Goal: Information Seeking & Learning: Learn about a topic

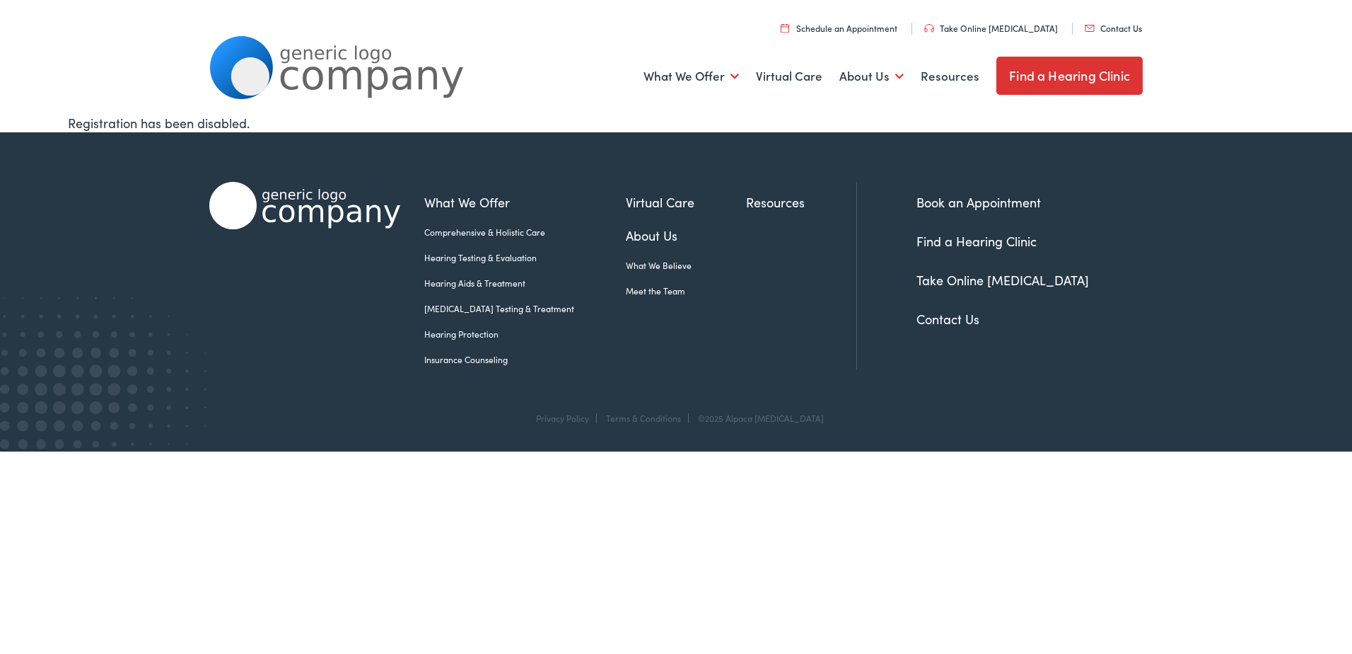
click at [465, 282] on link "Hearing Aids & Treatment" at bounding box center [525, 283] width 202 height 13
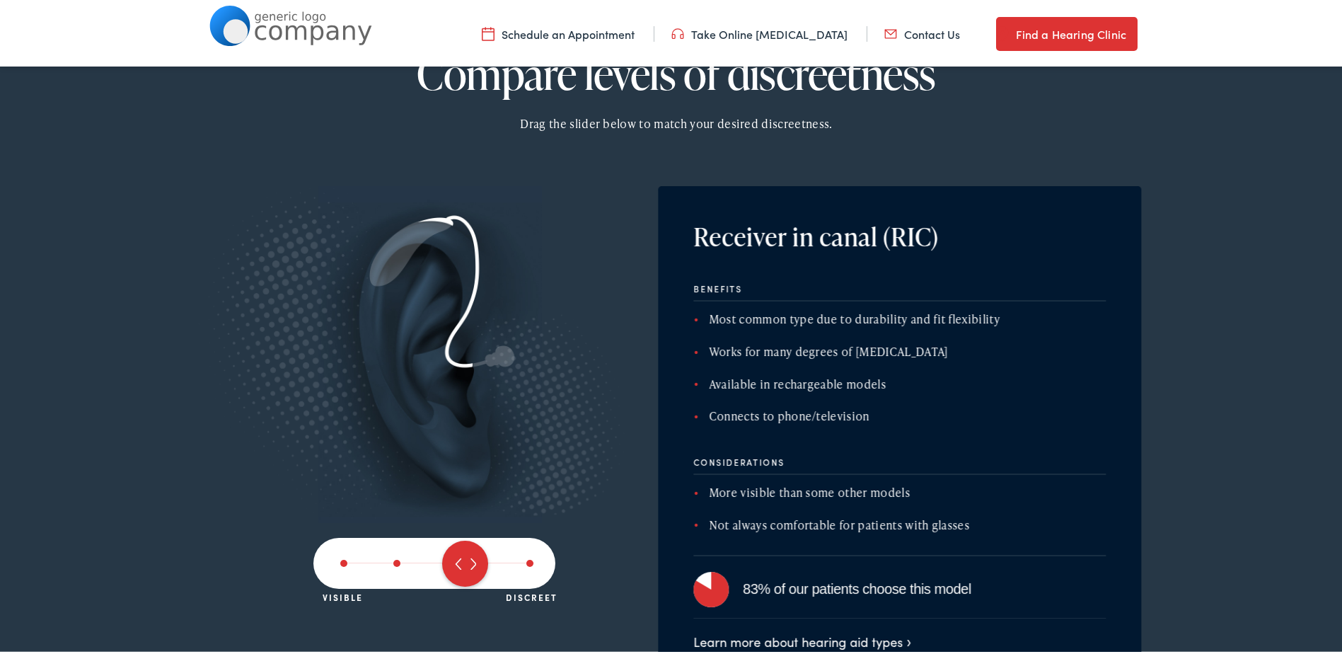
scroll to position [2476, 0]
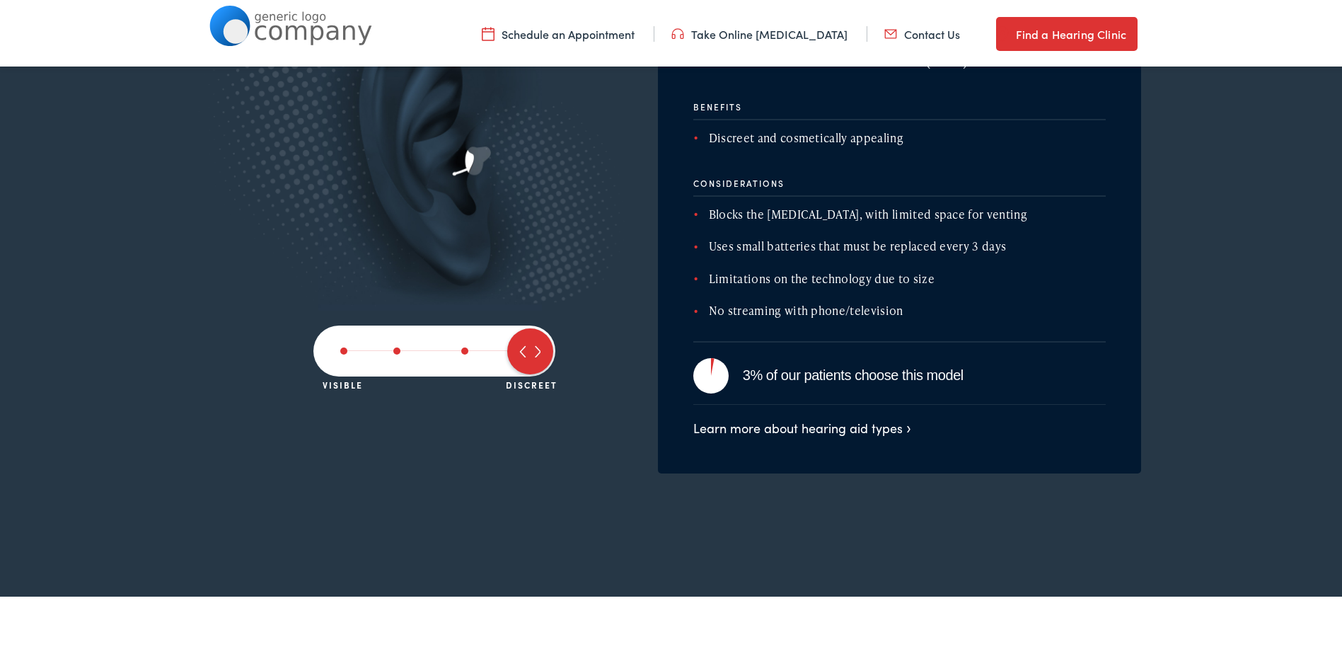
drag, startPoint x: 468, startPoint y: 352, endPoint x: 514, endPoint y: 345, distance: 47.1
click at [514, 345] on span at bounding box center [530, 348] width 46 height 46
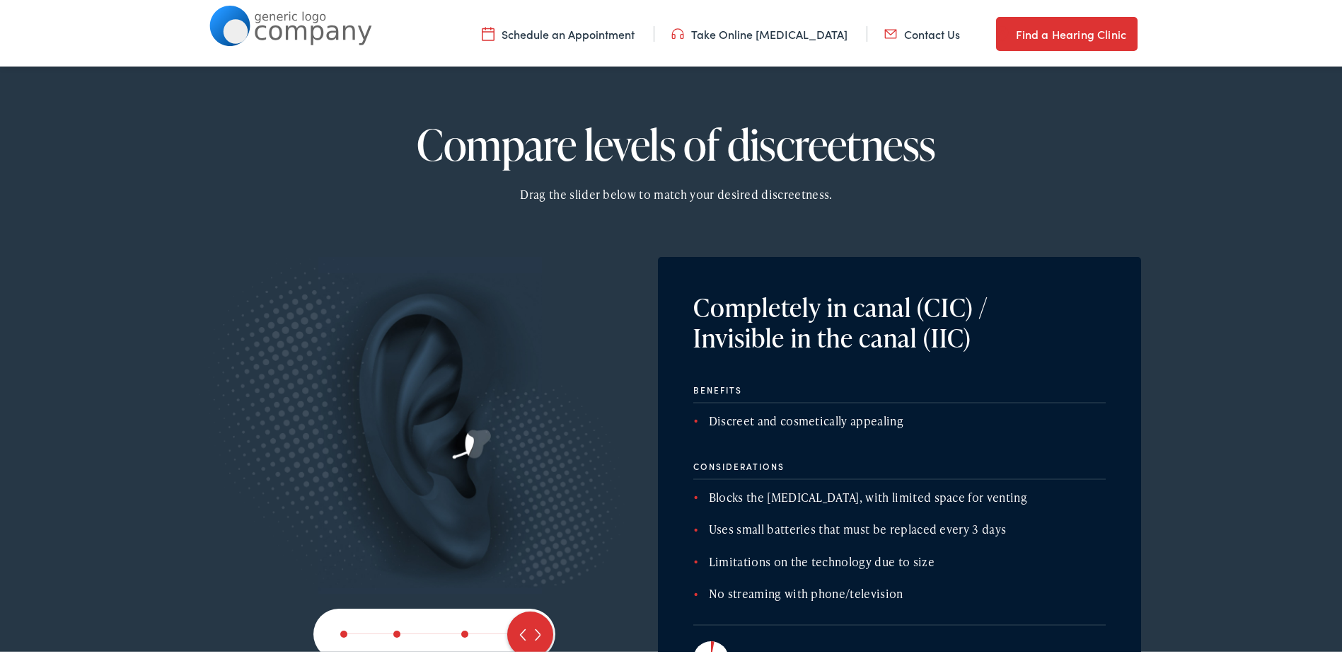
scroll to position [2334, 0]
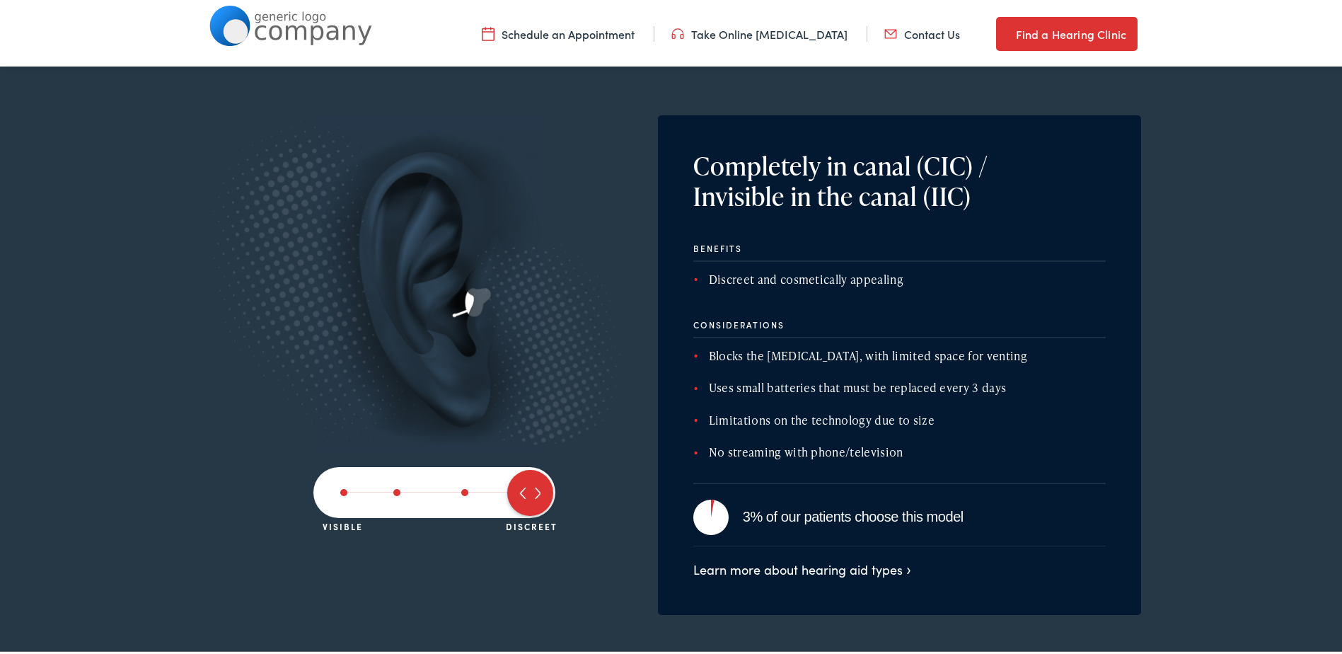
click at [476, 308] on img at bounding box center [421, 282] width 446 height 340
drag, startPoint x: 517, startPoint y: 489, endPoint x: 506, endPoint y: 489, distance: 10.6
click at [507, 489] on span at bounding box center [530, 490] width 46 height 46
click at [477, 484] on div at bounding box center [434, 489] width 242 height 51
drag, startPoint x: 514, startPoint y: 490, endPoint x: 494, endPoint y: 489, distance: 20.5
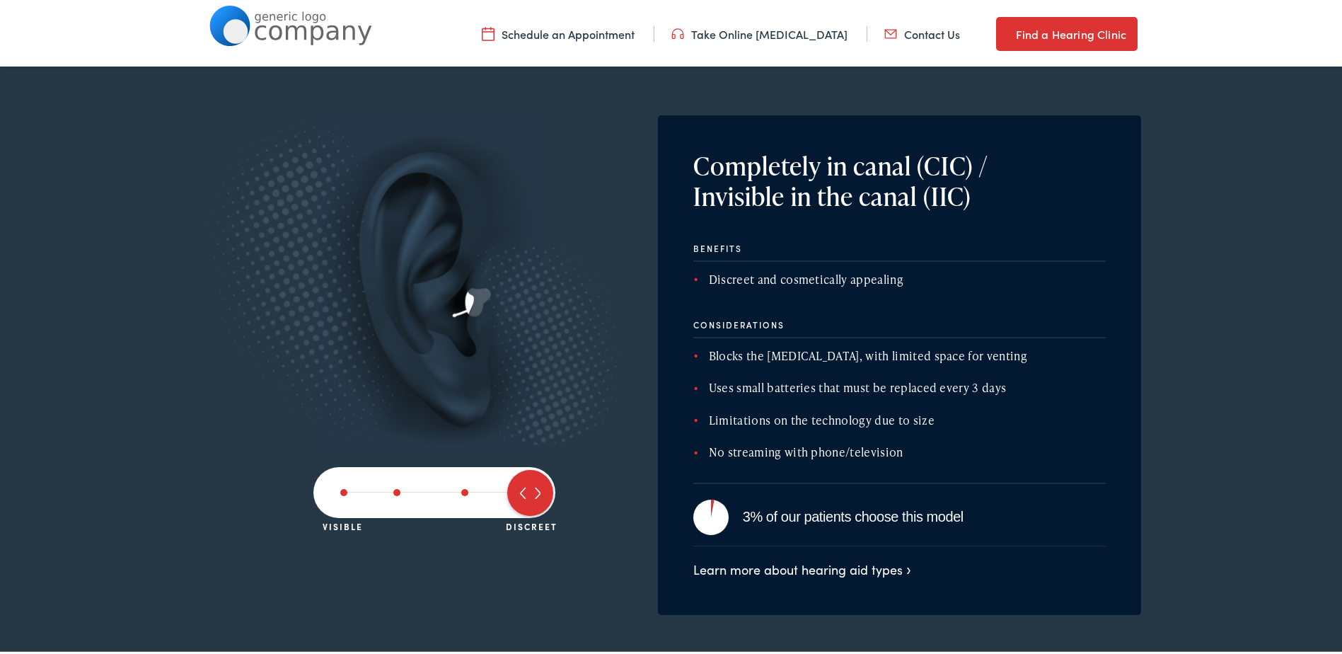
click at [494, 489] on div "Visible Discreet" at bounding box center [434, 489] width 242 height 51
click at [496, 489] on div at bounding box center [437, 489] width 194 height 1
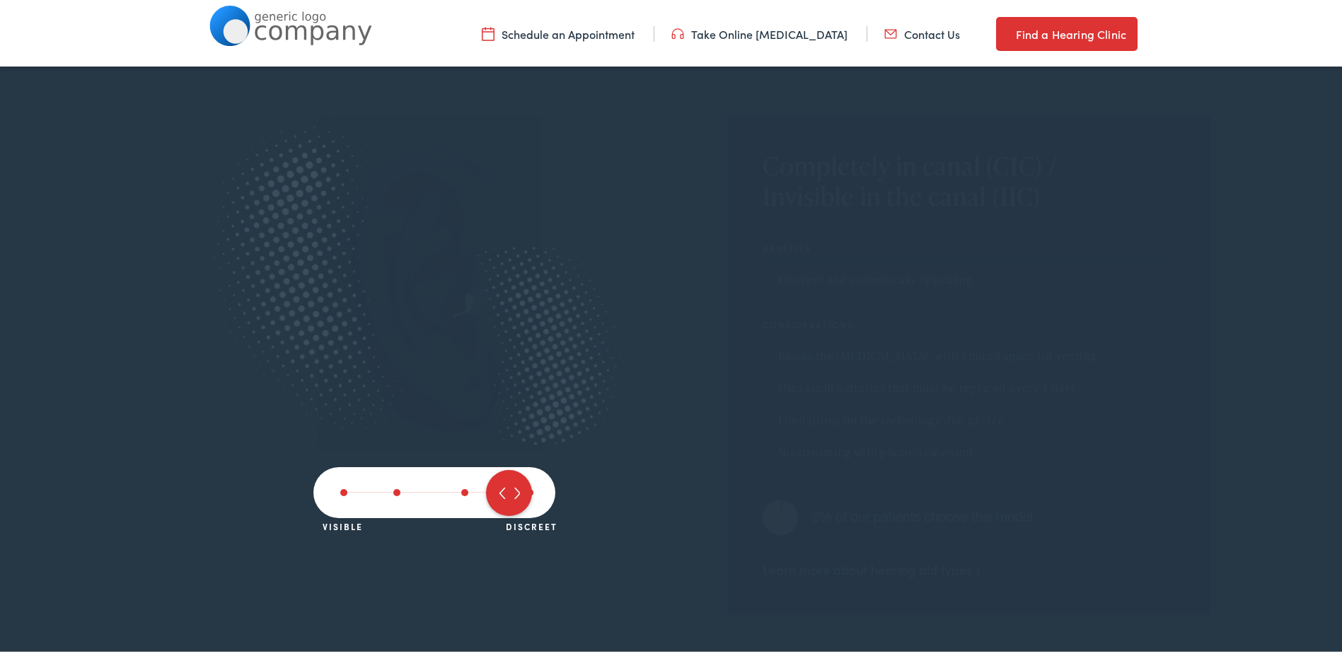
drag, startPoint x: 533, startPoint y: 492, endPoint x: 489, endPoint y: 494, distance: 43.9
click at [489, 494] on span at bounding box center [509, 490] width 46 height 46
drag, startPoint x: 524, startPoint y: 492, endPoint x: 472, endPoint y: 488, distance: 51.8
click at [478, 488] on span at bounding box center [501, 490] width 46 height 46
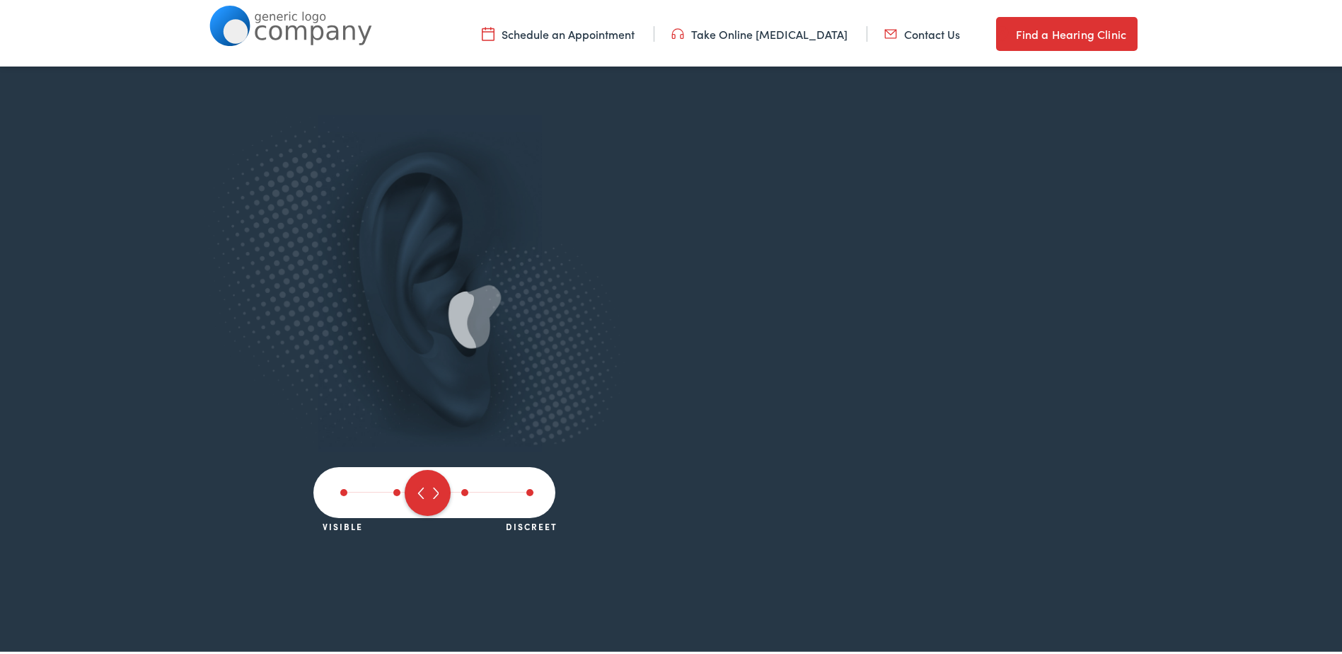
drag, startPoint x: 528, startPoint y: 489, endPoint x: 405, endPoint y: 470, distance: 124.0
click at [405, 470] on div "Visible Discreet" at bounding box center [434, 489] width 242 height 51
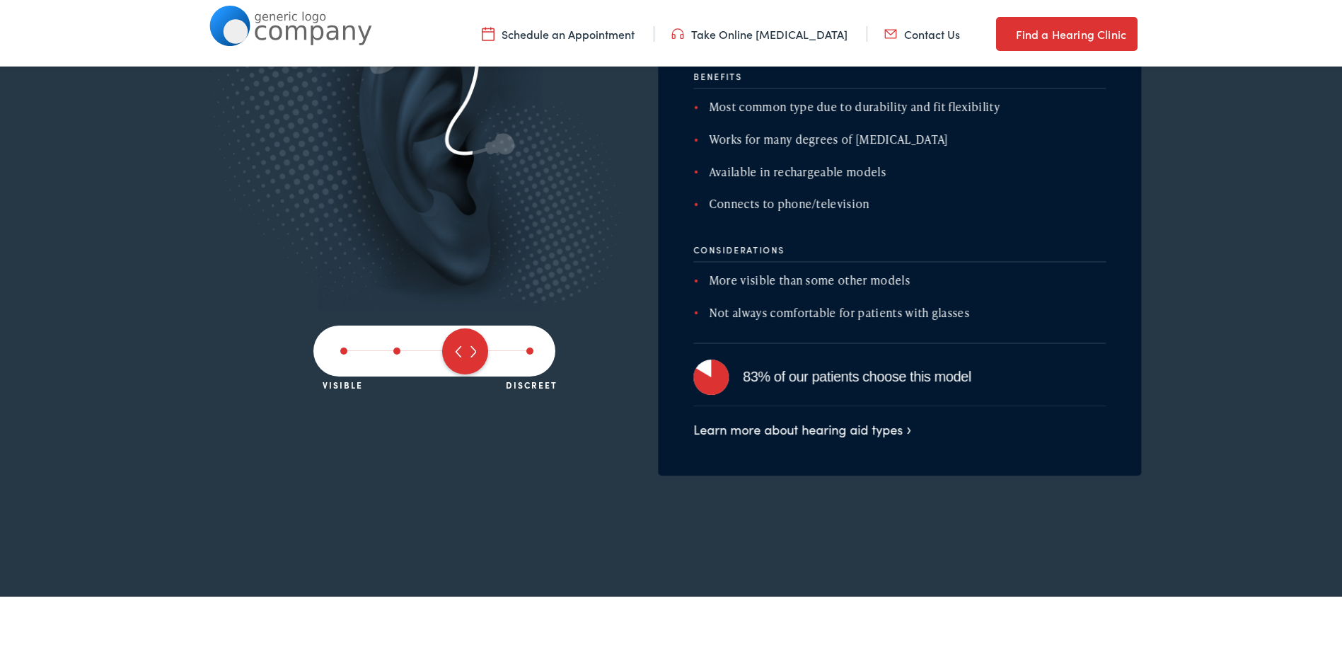
scroll to position [2617, 0]
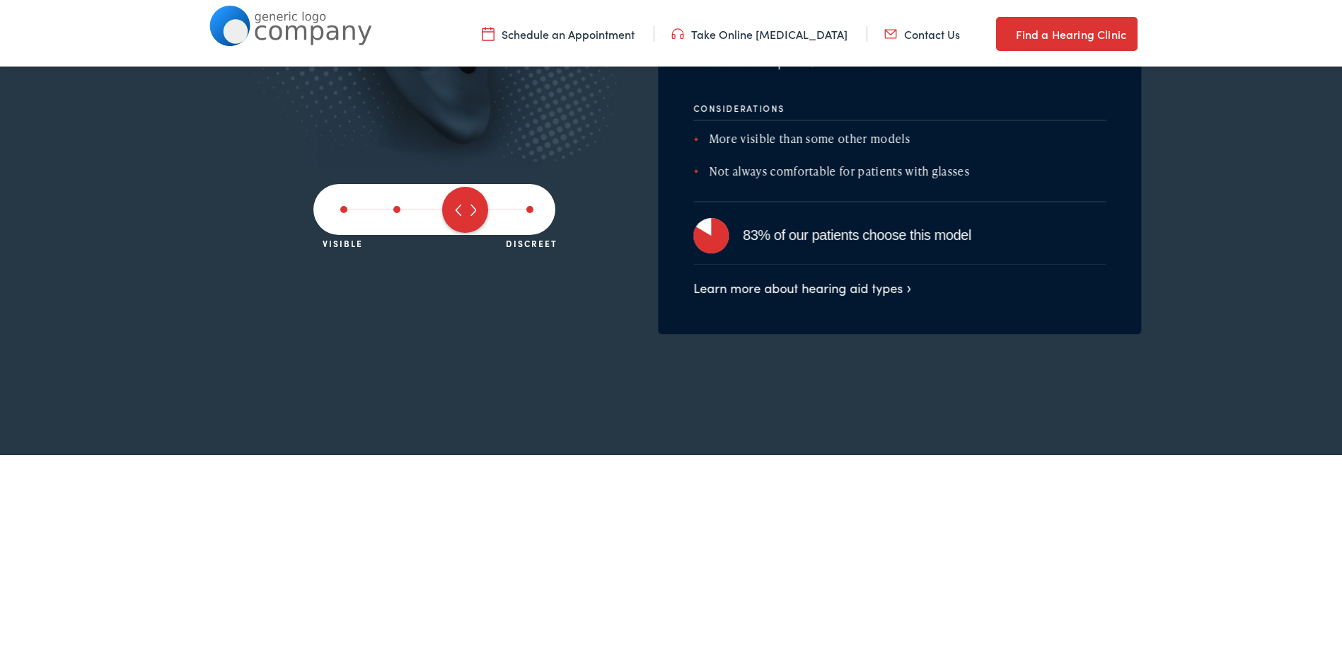
click at [526, 206] on span at bounding box center [529, 206] width 7 height 7
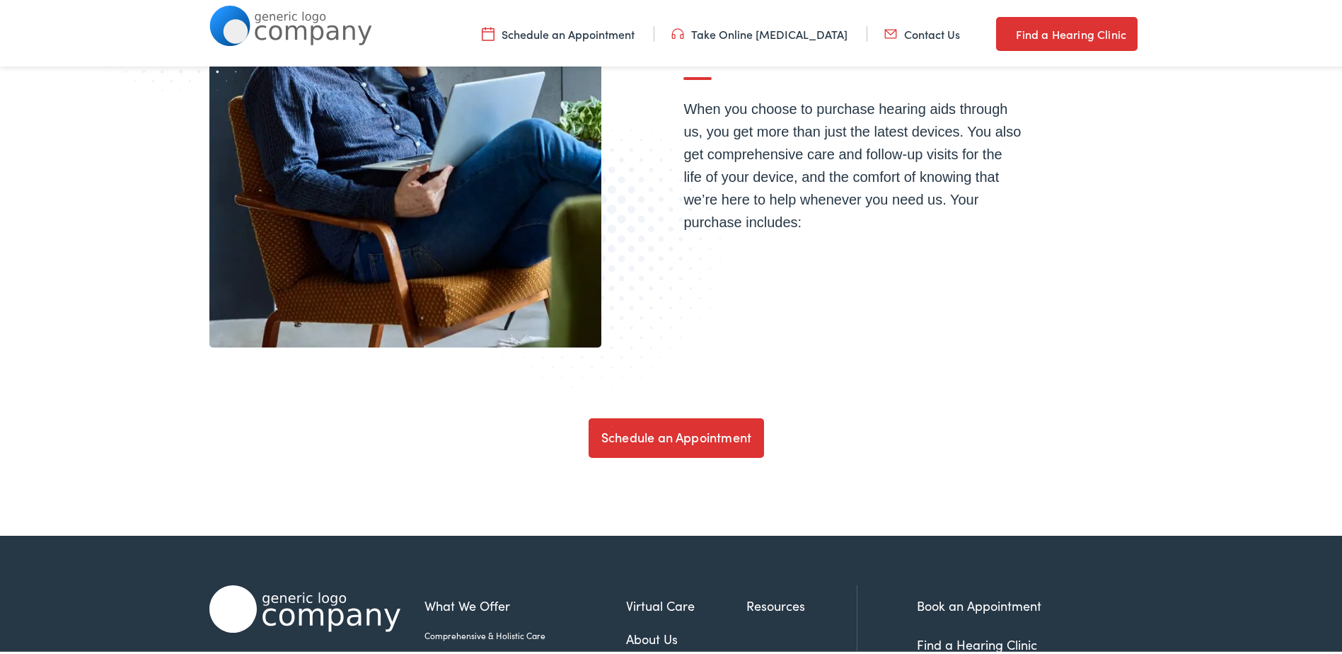
scroll to position [4865, 0]
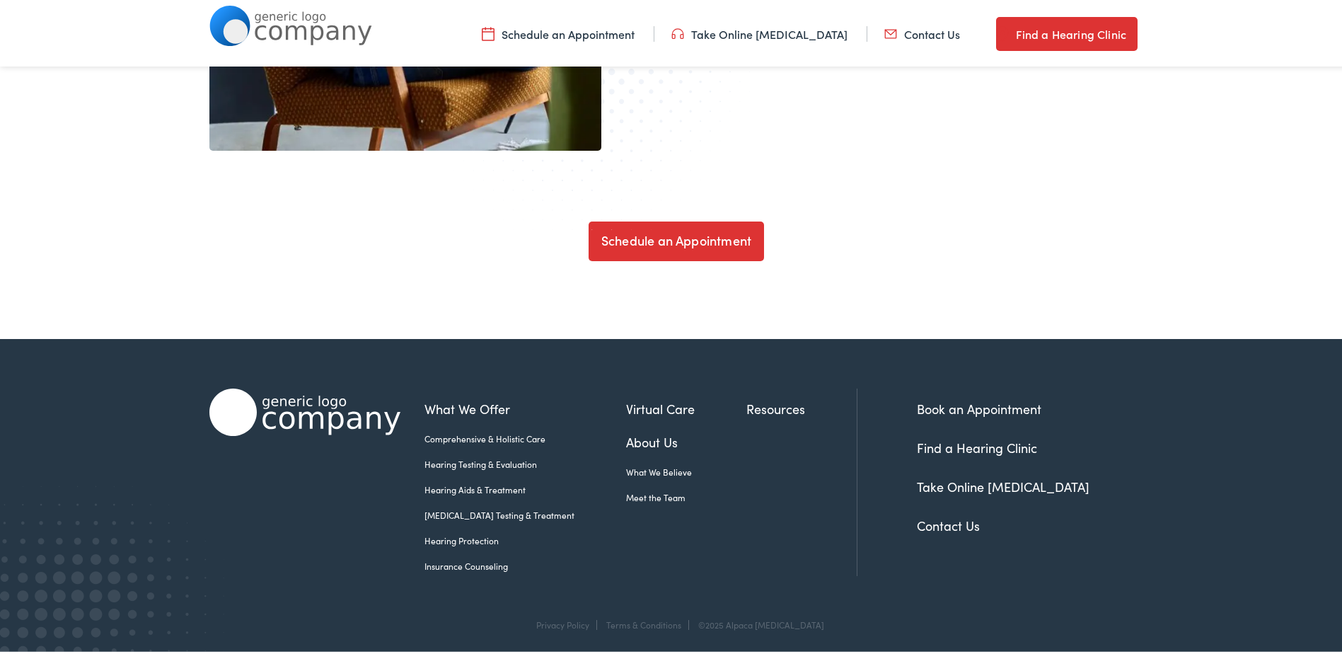
click at [481, 412] on link "What We Offer" at bounding box center [525, 405] width 202 height 19
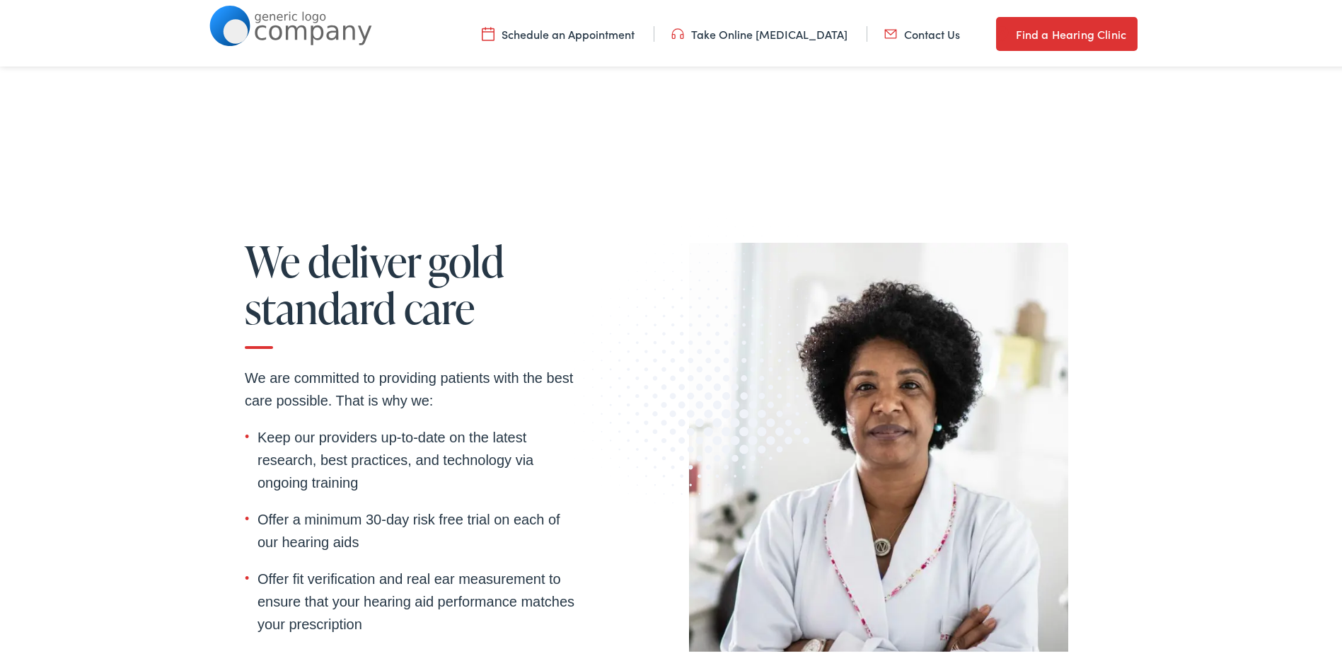
scroll to position [1636, 0]
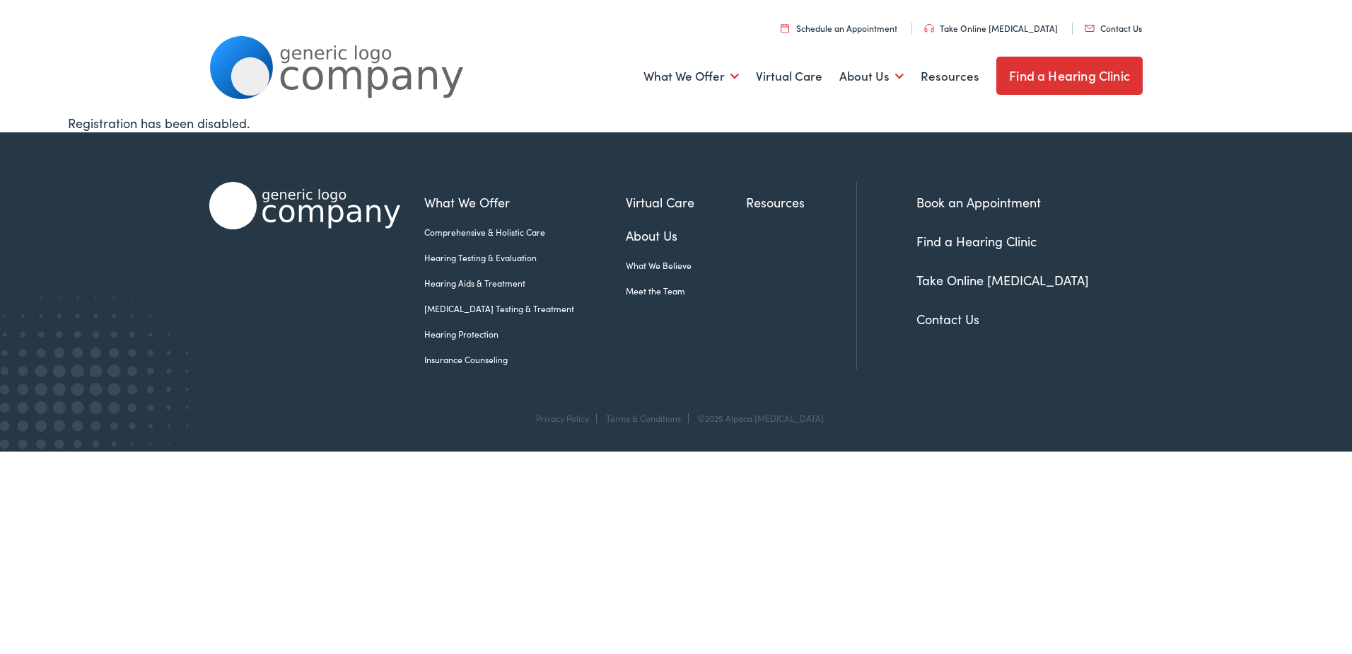
click at [479, 283] on link "Hearing Aids & Treatment" at bounding box center [525, 283] width 202 height 13
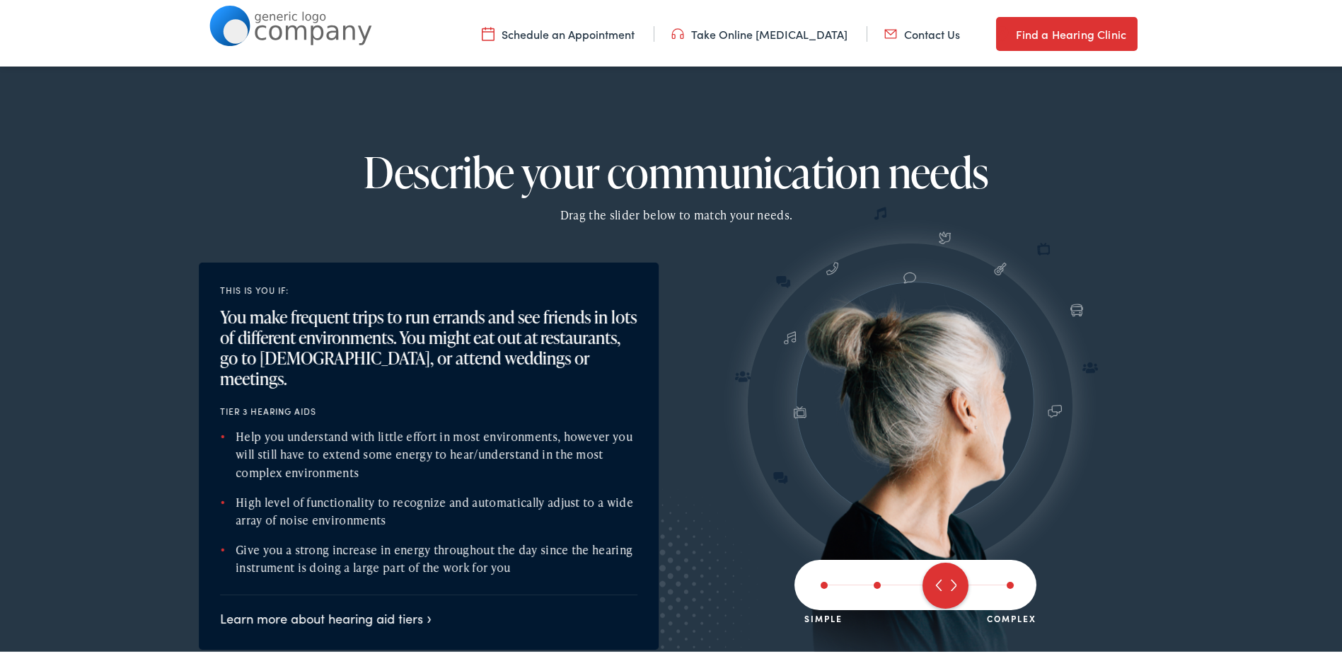
scroll to position [1556, 0]
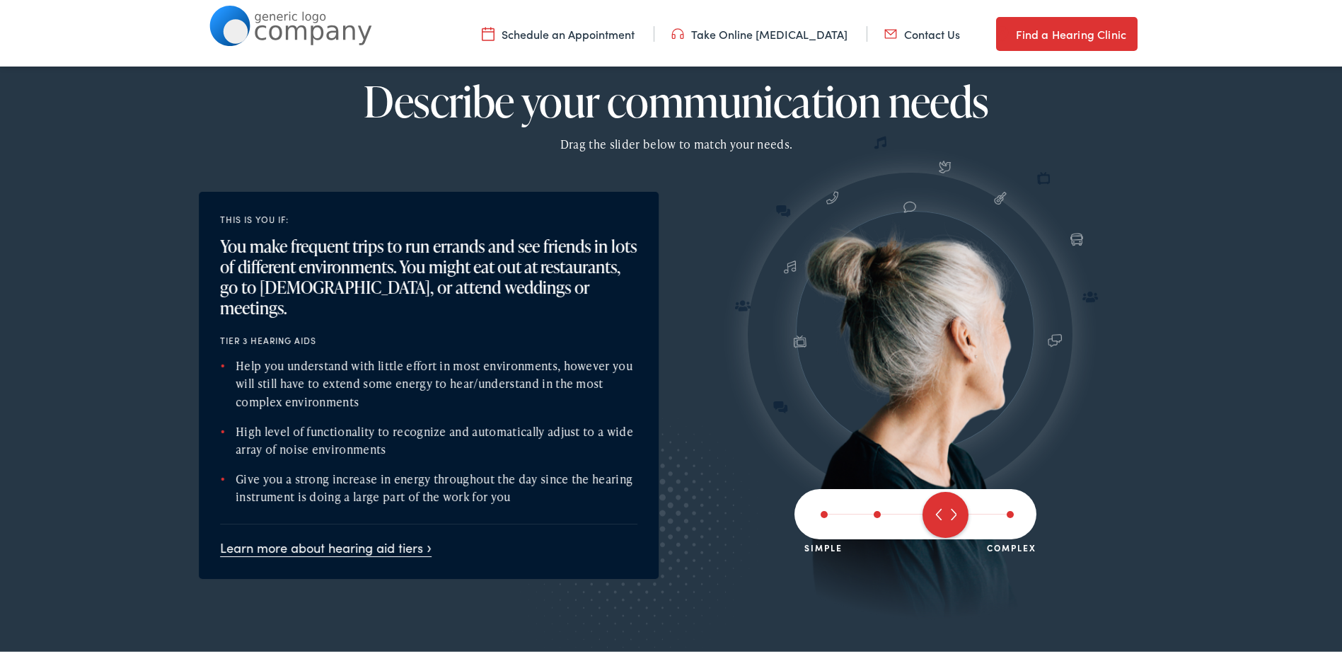
click at [395, 535] on link "Learn more about hearing aid tiers" at bounding box center [325, 544] width 211 height 18
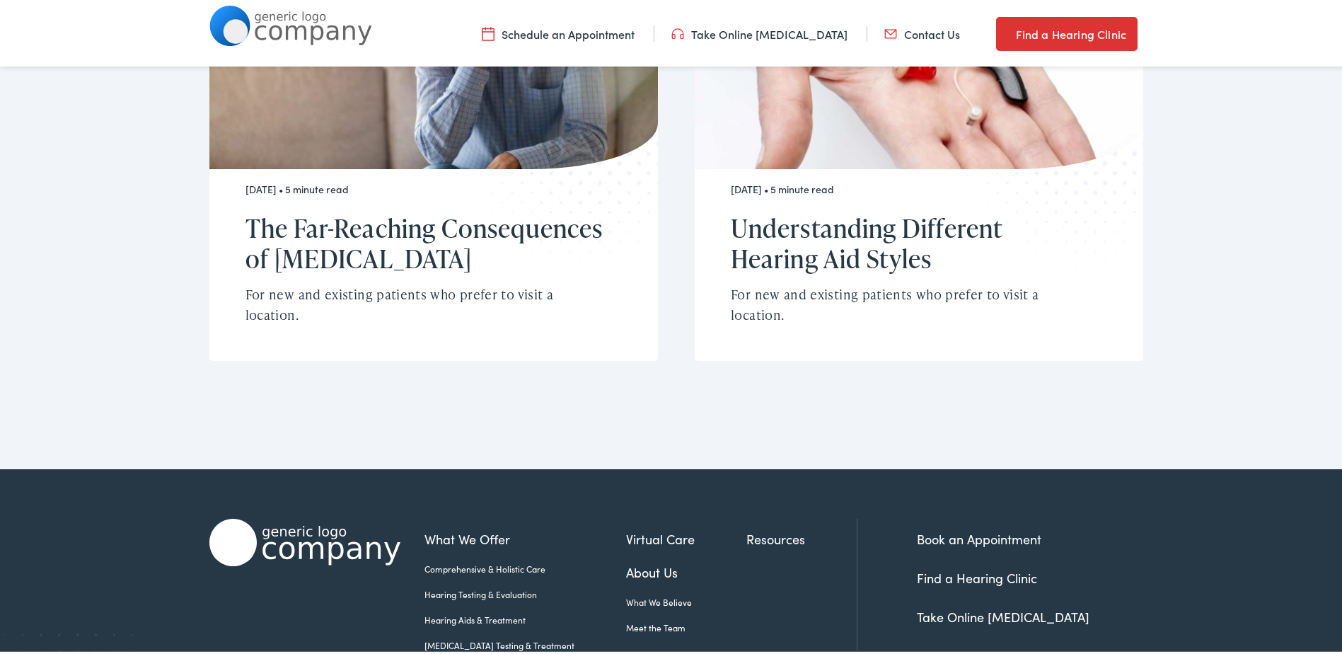
scroll to position [3749, 0]
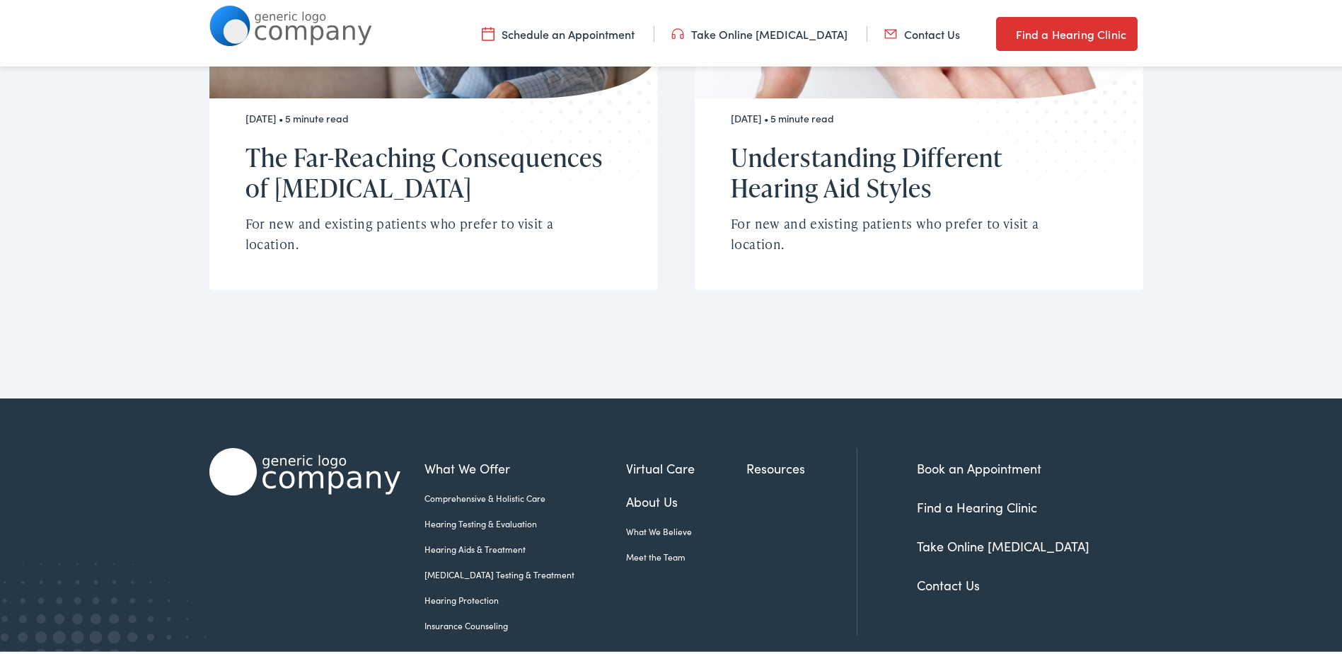
click at [493, 547] on link "Hearing Aids & Treatment" at bounding box center [525, 546] width 202 height 13
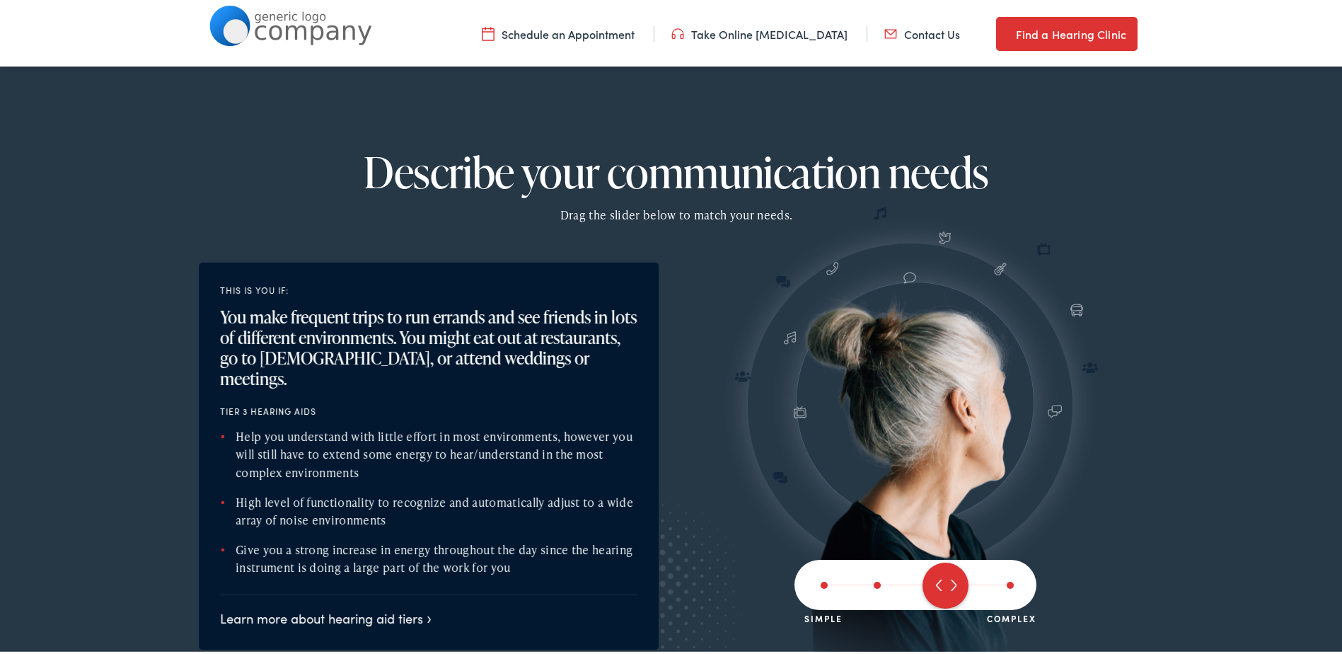
scroll to position [1627, 0]
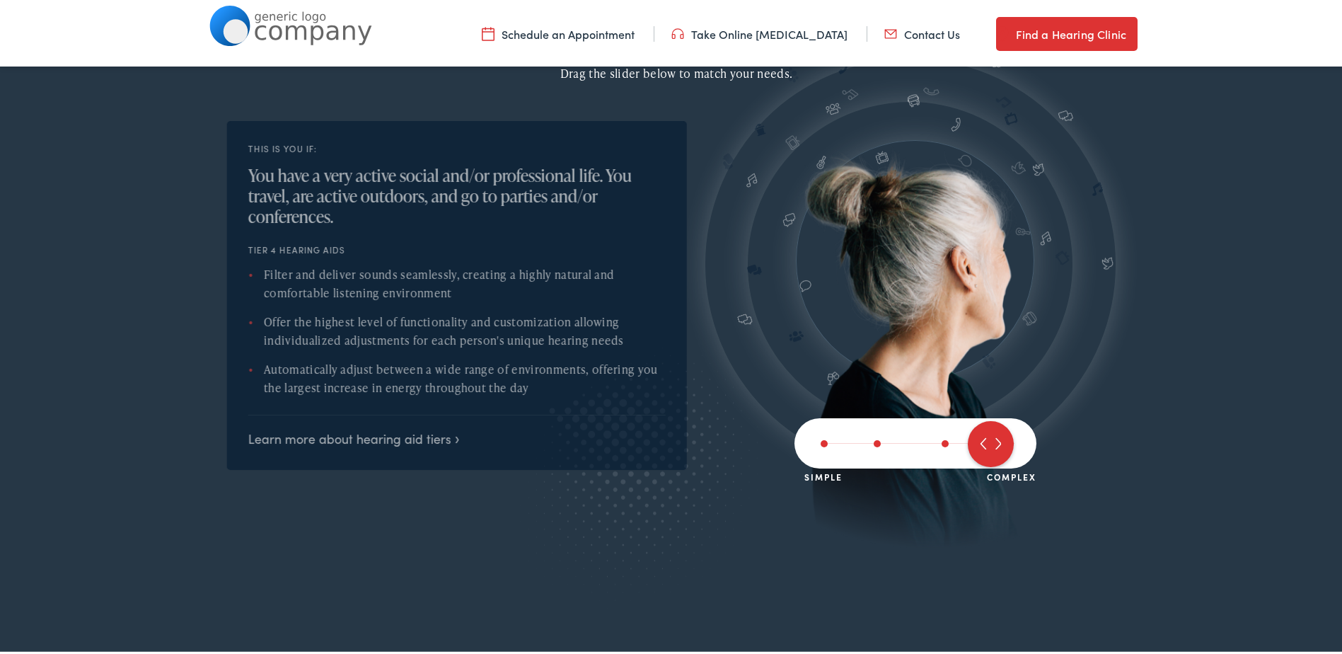
drag, startPoint x: 949, startPoint y: 444, endPoint x: 971, endPoint y: 439, distance: 22.5
click at [971, 439] on span at bounding box center [991, 441] width 46 height 46
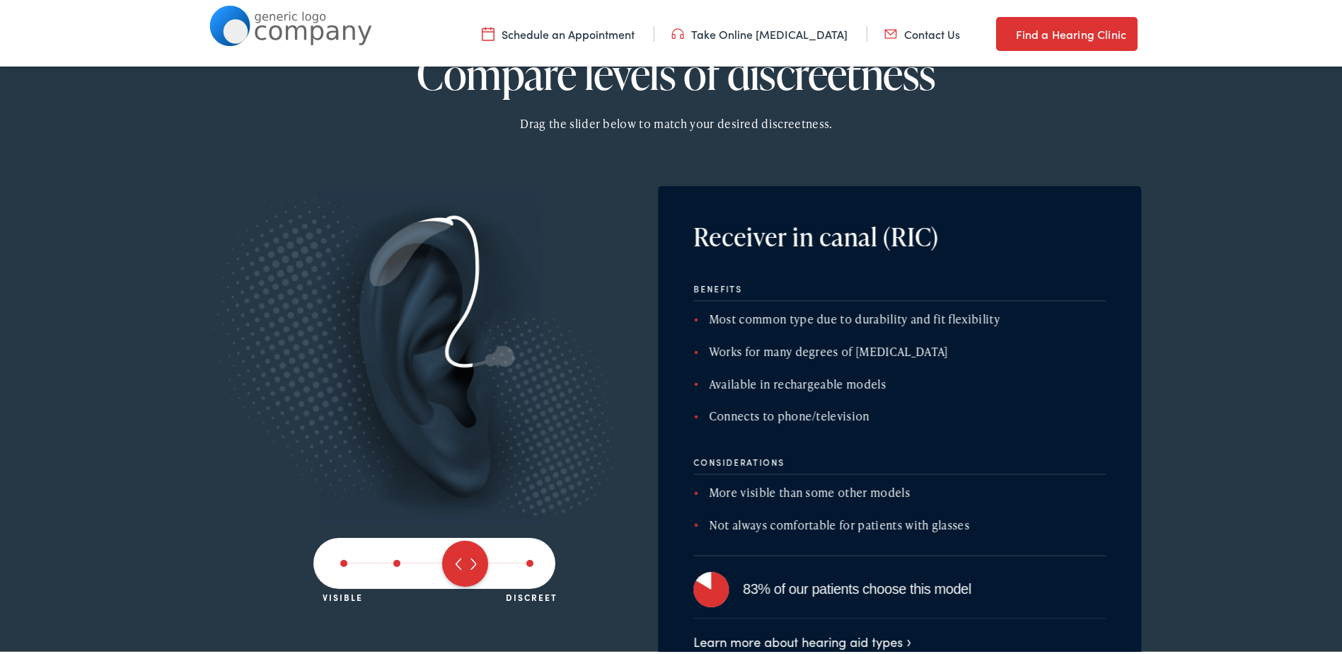
scroll to position [2405, 0]
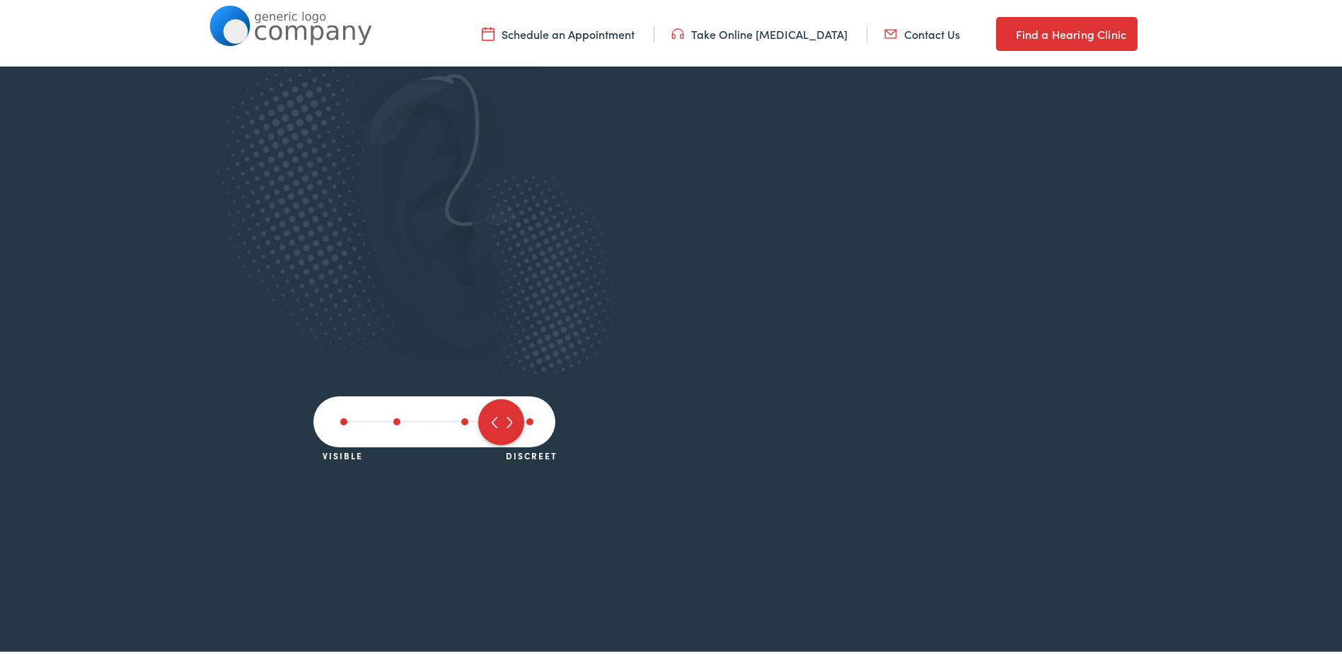
drag, startPoint x: 464, startPoint y: 419, endPoint x: 477, endPoint y: 418, distance: 13.5
click at [478, 418] on span at bounding box center [501, 419] width 46 height 46
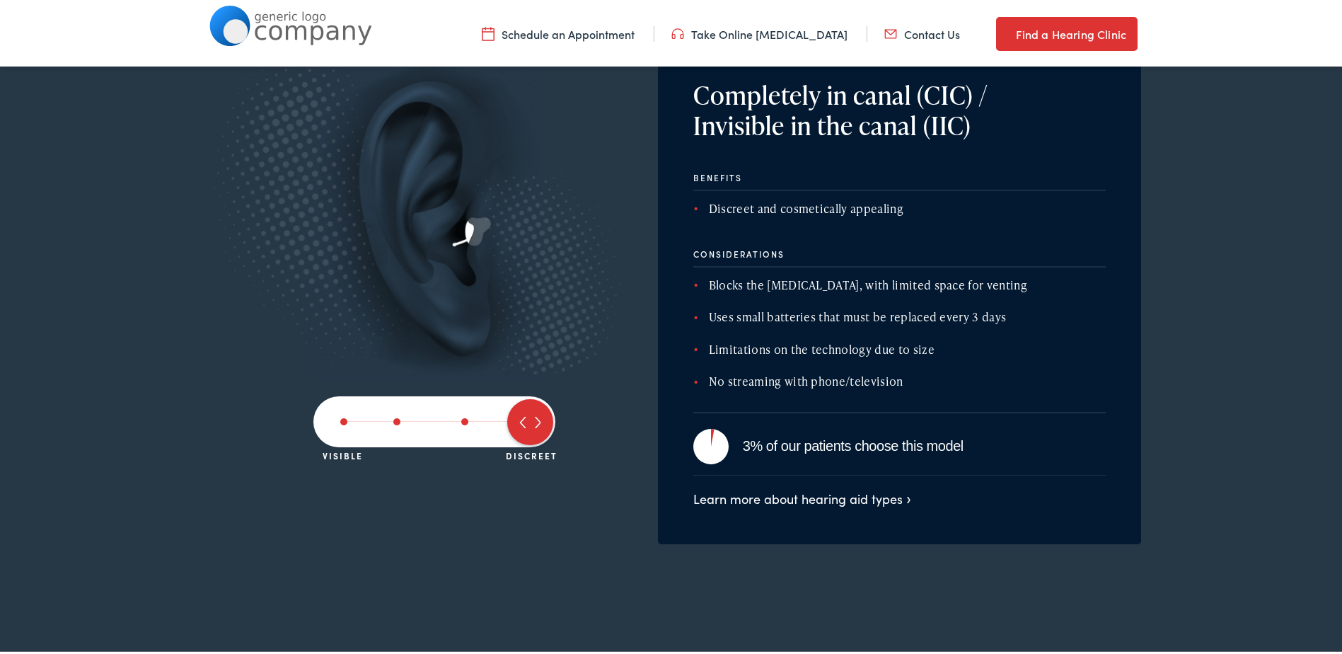
click at [538, 419] on span at bounding box center [530, 419] width 46 height 46
drag, startPoint x: 518, startPoint y: 419, endPoint x: 506, endPoint y: 419, distance: 12.7
click at [507, 419] on span at bounding box center [530, 419] width 46 height 46
click at [486, 419] on div at bounding box center [437, 418] width 194 height 1
drag, startPoint x: 509, startPoint y: 419, endPoint x: 496, endPoint y: 419, distance: 13.5
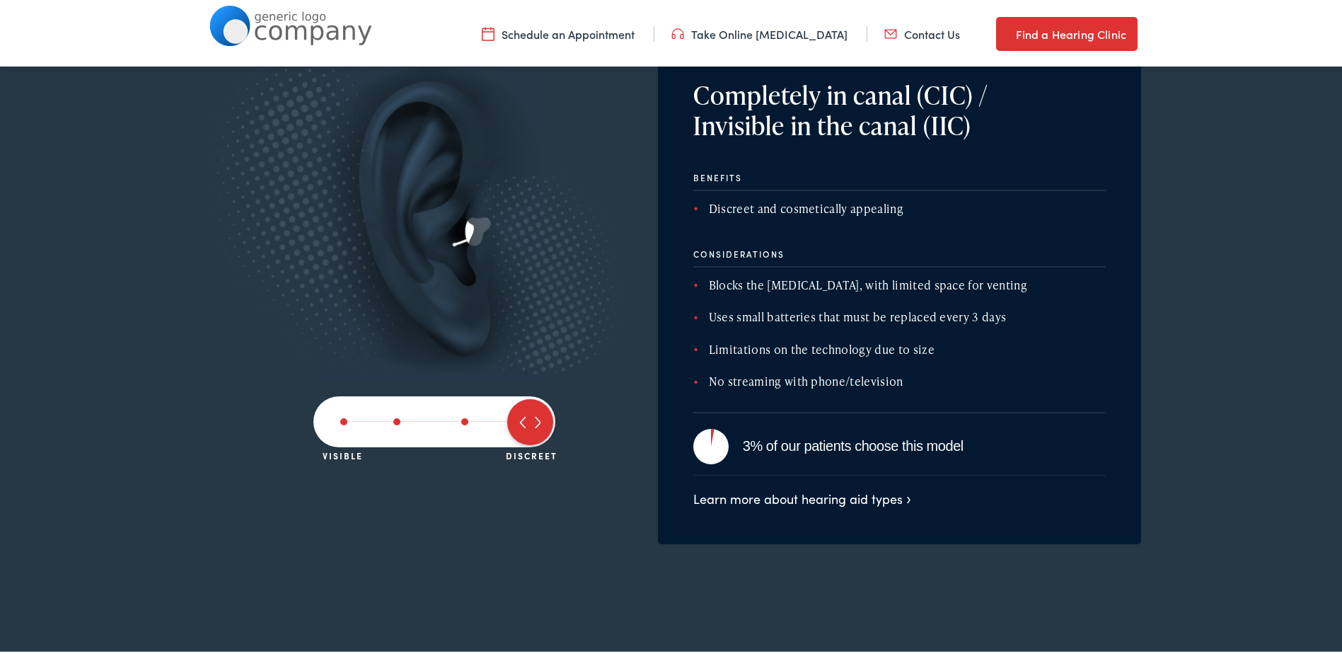
click at [496, 419] on div "Visible Discreet" at bounding box center [434, 418] width 242 height 51
click at [461, 418] on span at bounding box center [464, 418] width 7 height 7
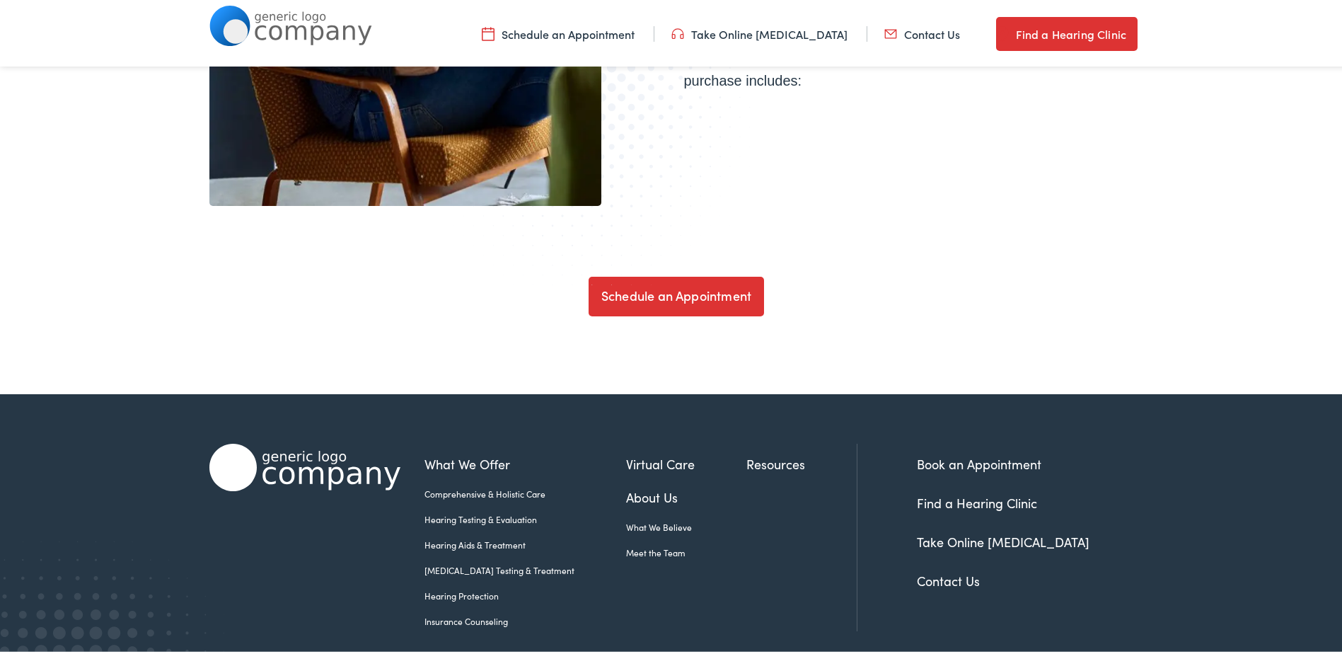
scroll to position [4865, 0]
